Goal: Task Accomplishment & Management: Use online tool/utility

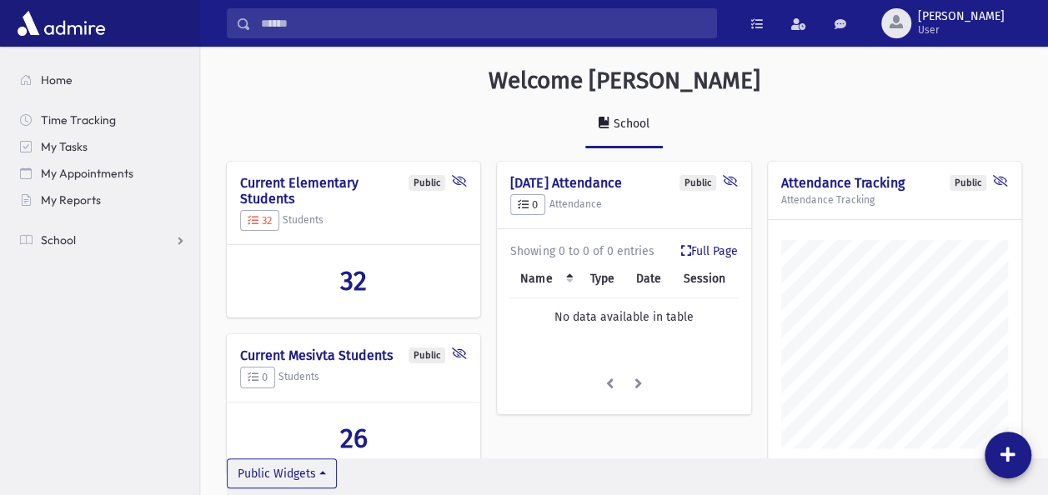
scroll to position [795, 847]
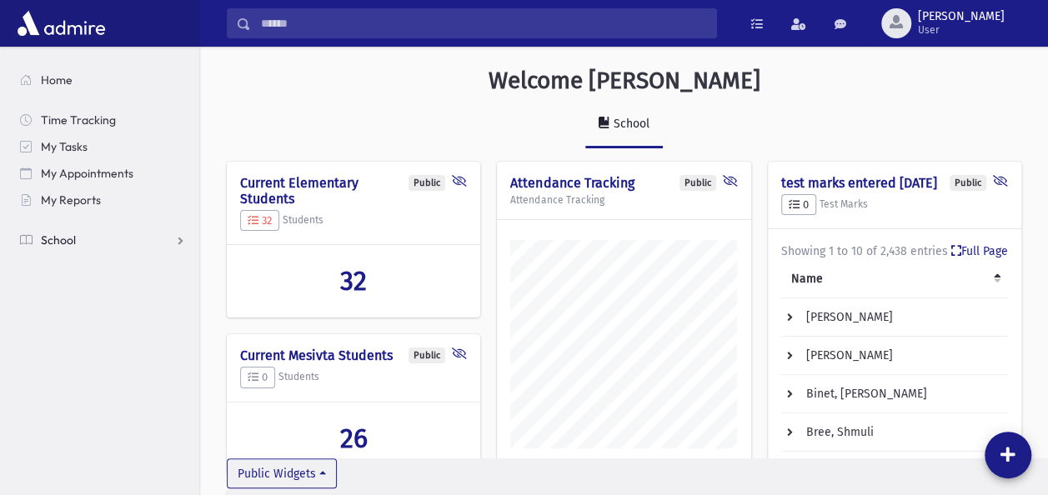
click at [111, 241] on link "School" at bounding box center [103, 240] width 193 height 27
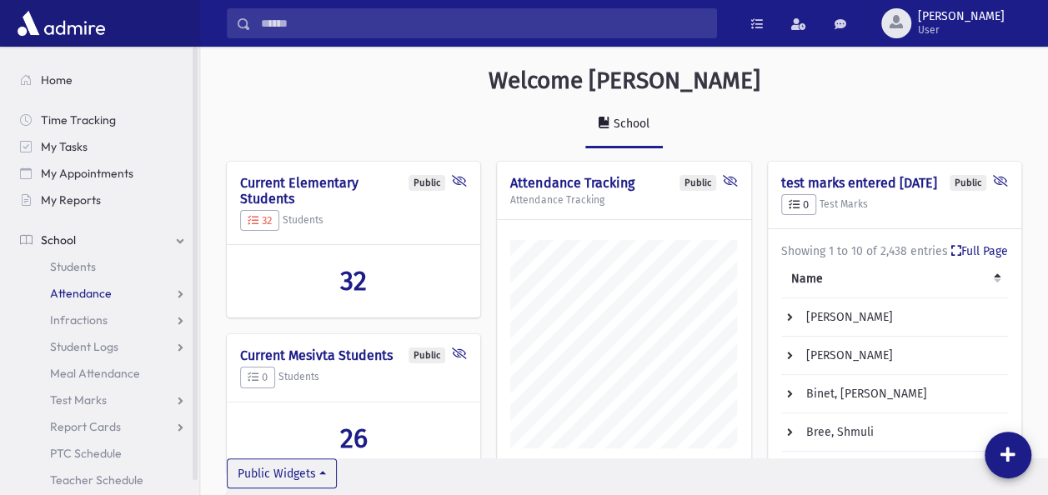
click at [102, 296] on span "Attendance" at bounding box center [81, 293] width 62 height 15
click at [83, 313] on span "Entry" at bounding box center [77, 320] width 28 height 15
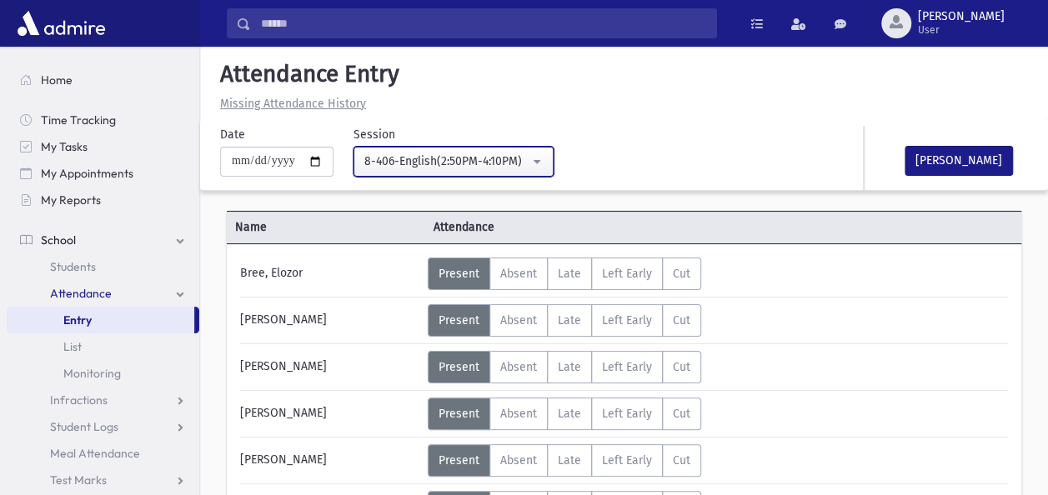
click at [545, 157] on button "8-406-English(2:50PM-4:10PM)" at bounding box center [454, 162] width 200 height 30
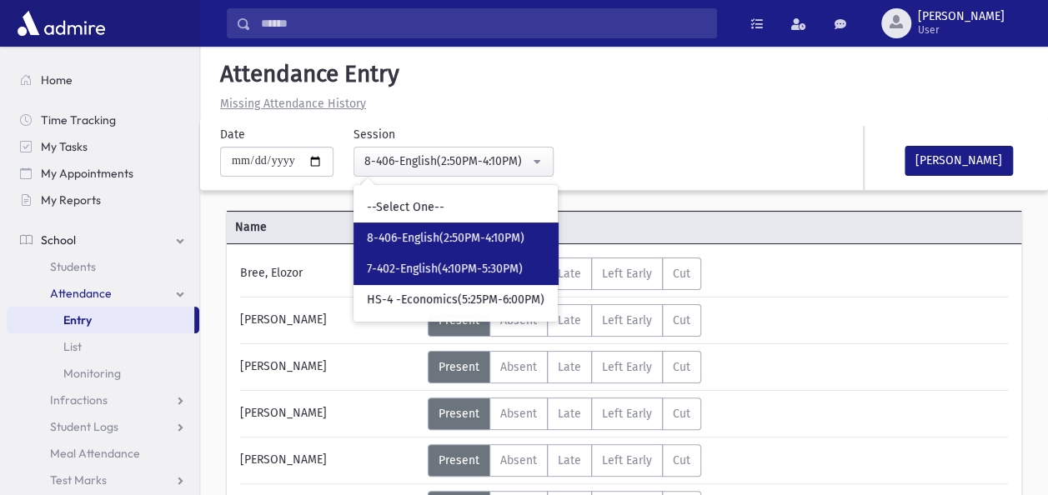
click at [457, 259] on link "7-402-English(4:10PM-5:30PM)" at bounding box center [456, 268] width 204 height 31
select select "****"
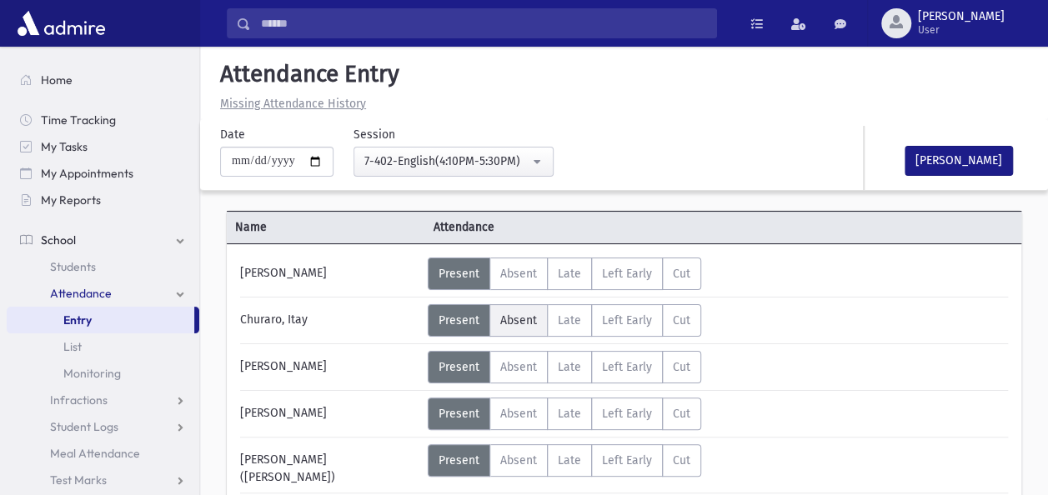
click at [515, 323] on span "Absent" at bounding box center [518, 320] width 37 height 14
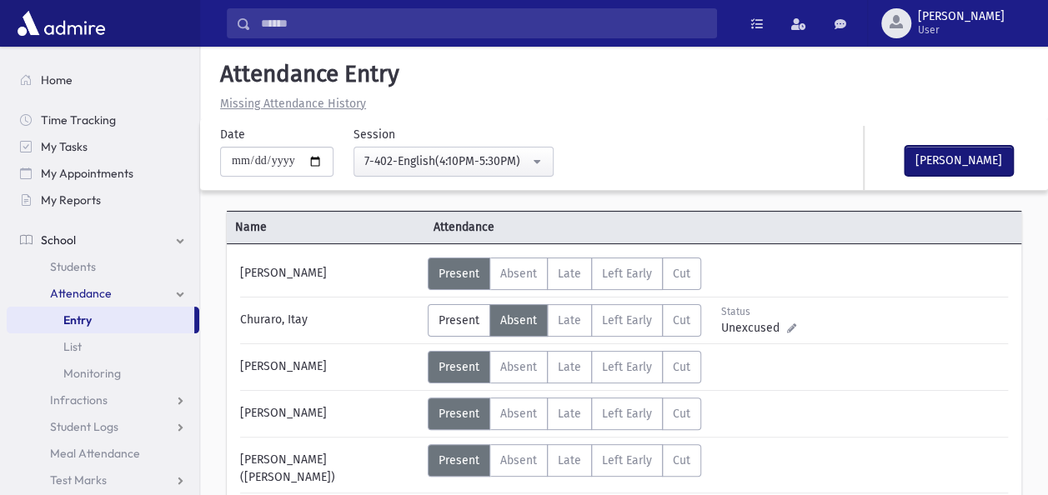
click at [960, 158] on button "[PERSON_NAME]" at bounding box center [959, 161] width 108 height 30
